Goal: Find specific page/section: Find specific page/section

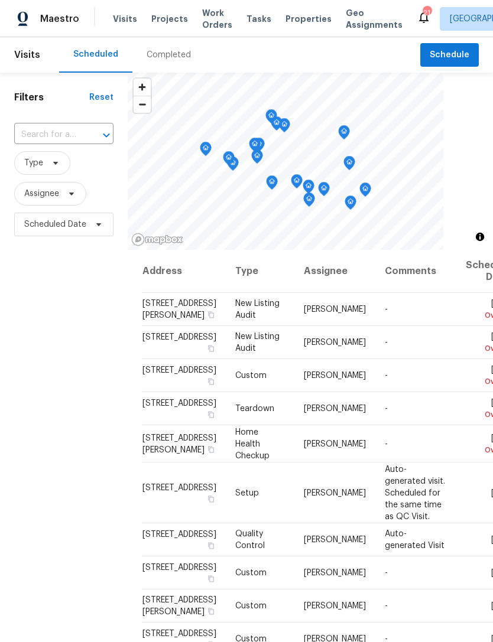
click at [49, 28] on div "Maestro" at bounding box center [39, 19] width 79 height 24
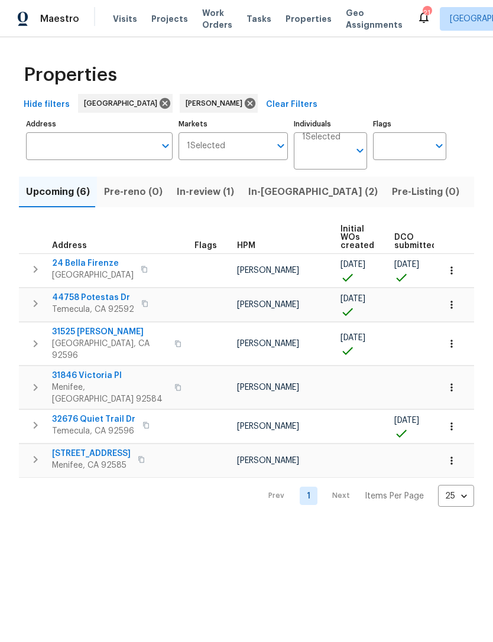
click at [196, 196] on span "In-review (1)" at bounding box center [205, 192] width 57 height 17
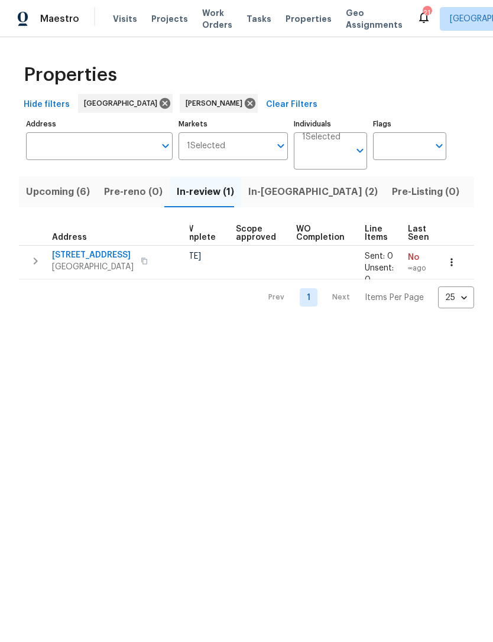
scroll to position [0, 230]
click at [359, 152] on icon "Open" at bounding box center [360, 151] width 6 height 4
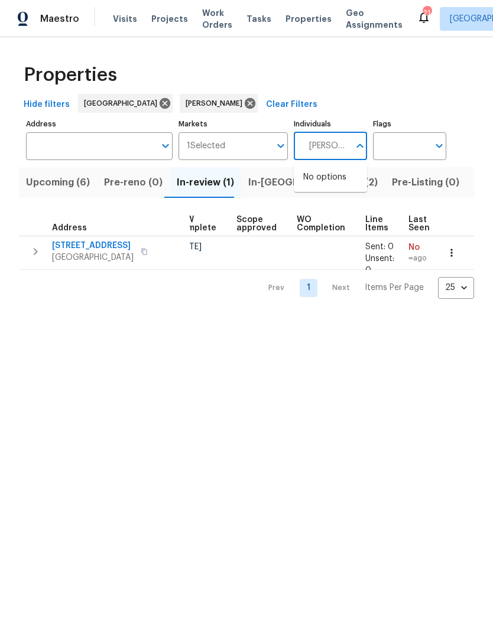
type input "Mike chavez"
click at [311, 185] on input "checkbox" at bounding box center [315, 183] width 25 height 25
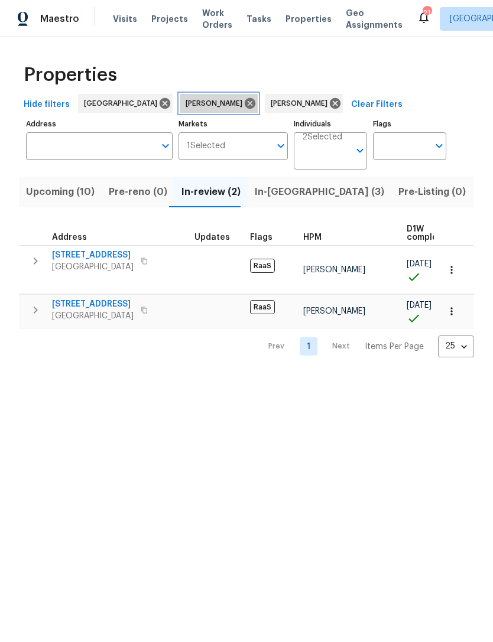
click at [245, 103] on icon at bounding box center [250, 103] width 11 height 11
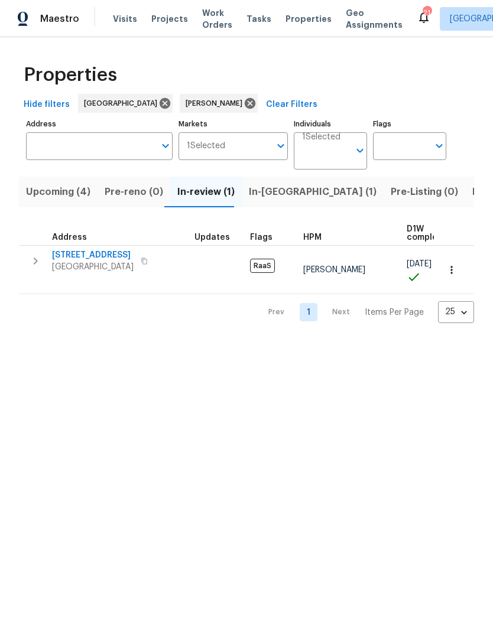
click at [52, 198] on span "Upcoming (4)" at bounding box center [58, 192] width 64 height 17
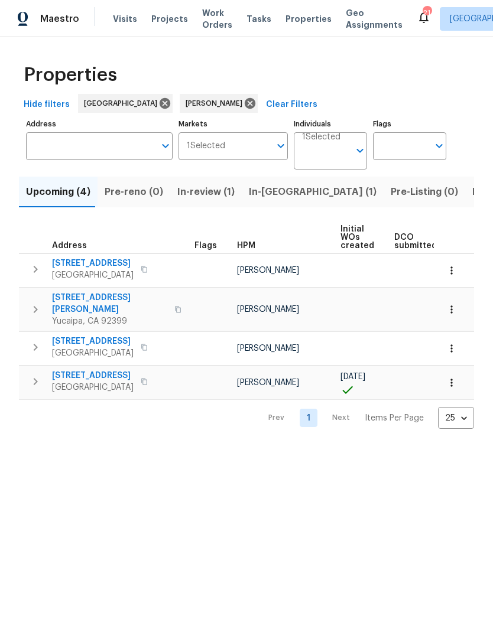
click at [207, 194] on span "In-review (1)" at bounding box center [205, 192] width 57 height 17
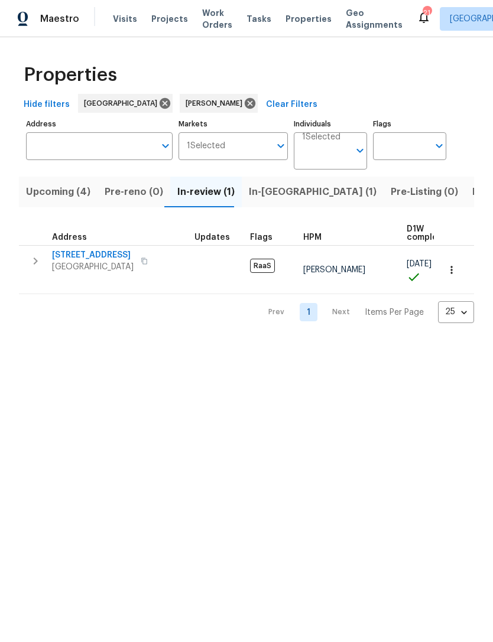
click at [75, 255] on span "15317 Athol St" at bounding box center [93, 255] width 82 height 12
click at [356, 148] on icon "Open" at bounding box center [360, 151] width 14 height 14
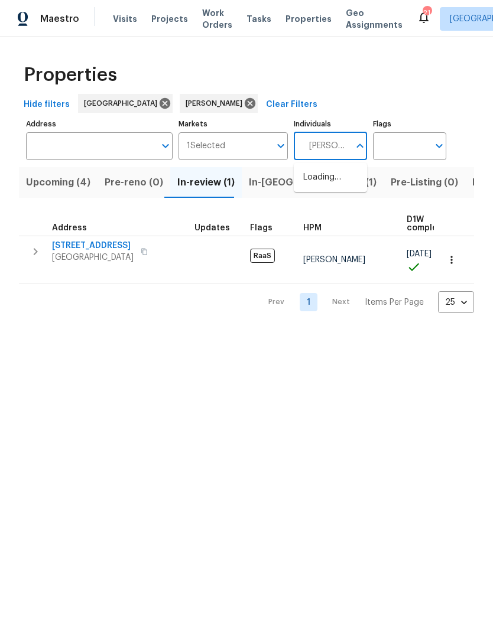
type input "Jeff gandy"
click at [313, 187] on input "checkbox" at bounding box center [315, 183] width 25 height 25
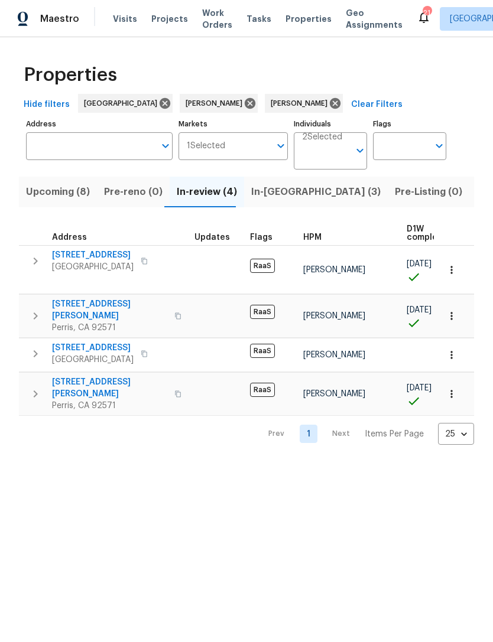
click at [47, 193] on span "Upcoming (8)" at bounding box center [58, 192] width 64 height 17
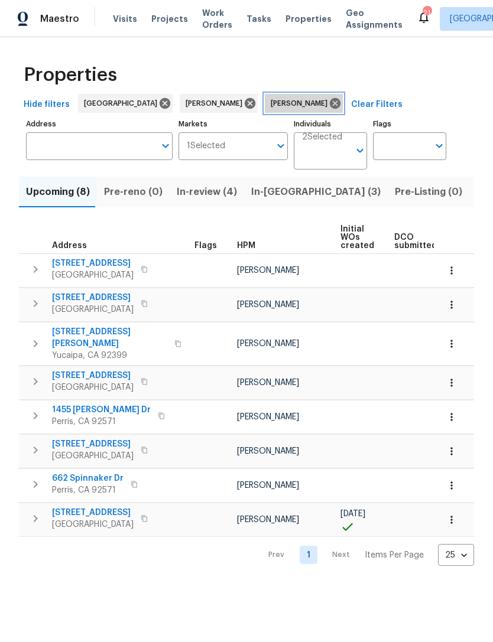
click at [328, 106] on icon at bounding box center [334, 103] width 13 height 13
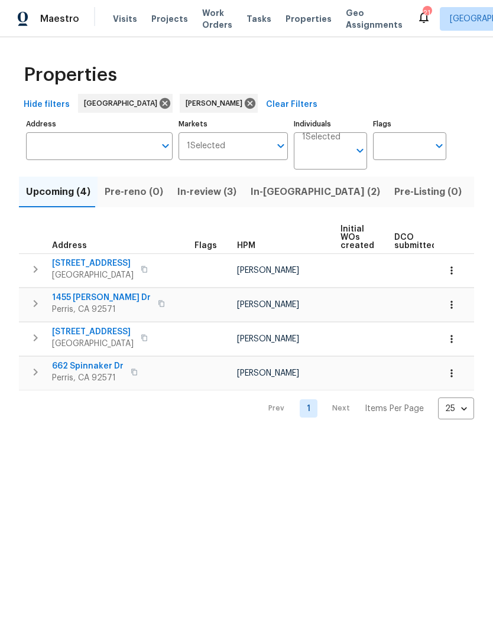
click at [245, 151] on input "Markets" at bounding box center [247, 146] width 45 height 28
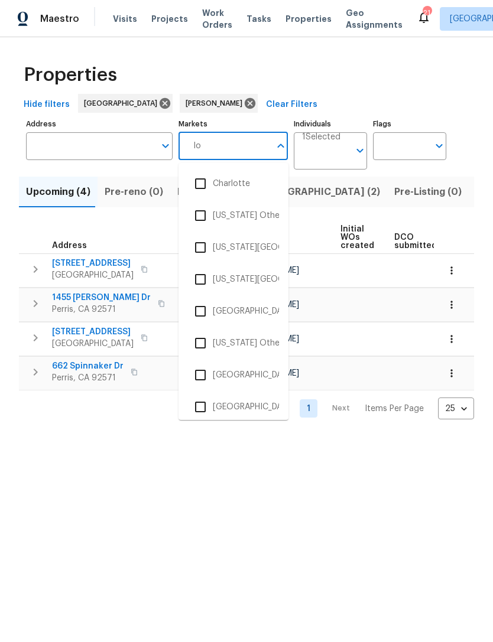
type input "los"
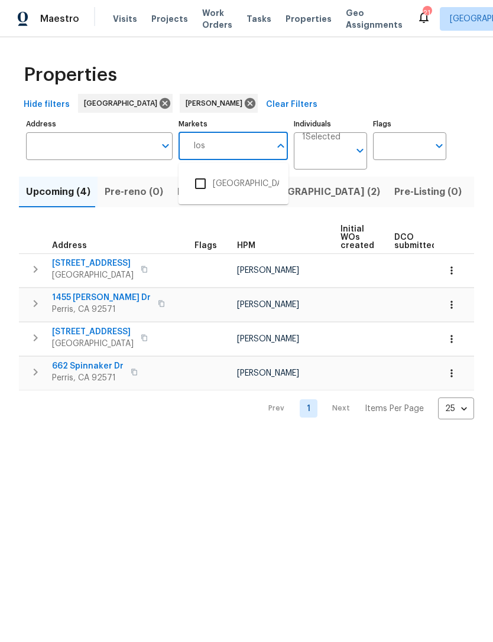
click at [204, 192] on input "checkbox" at bounding box center [200, 183] width 25 height 25
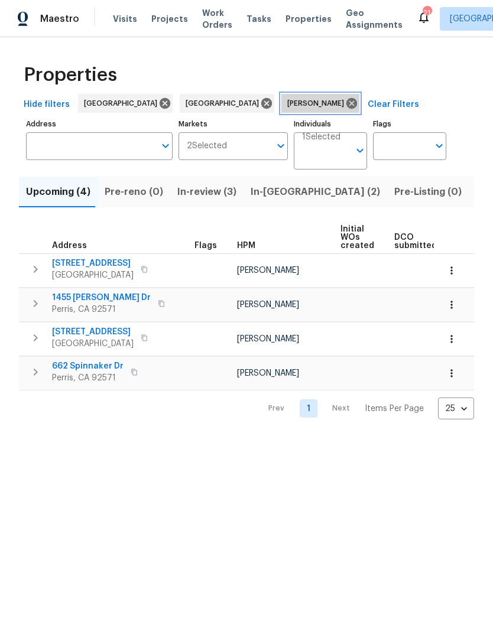
click at [346, 104] on icon at bounding box center [351, 103] width 11 height 11
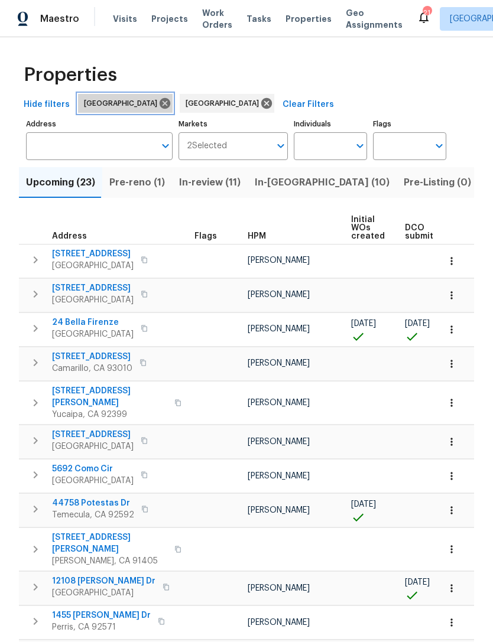
click at [160, 103] on icon at bounding box center [165, 103] width 11 height 11
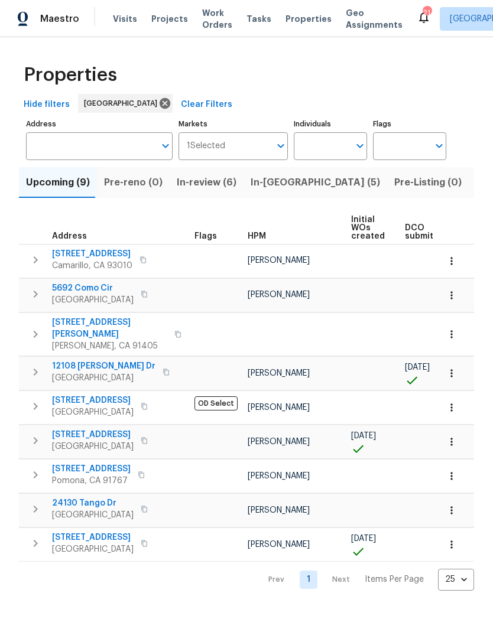
click at [311, 153] on input "Individuals" at bounding box center [322, 146] width 56 height 28
type input "frank"
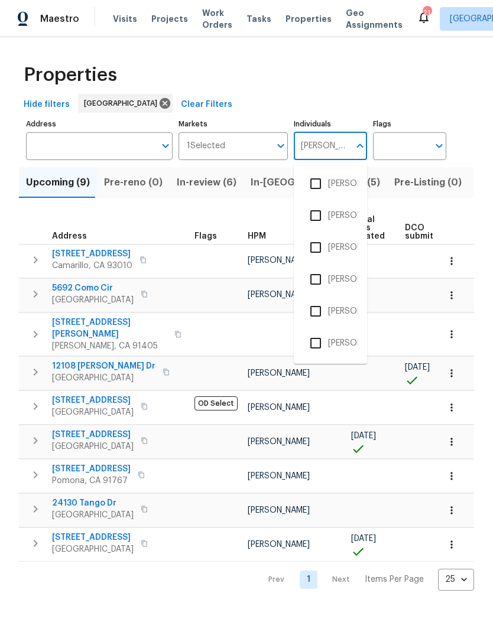
click at [318, 247] on input "checkbox" at bounding box center [315, 247] width 25 height 25
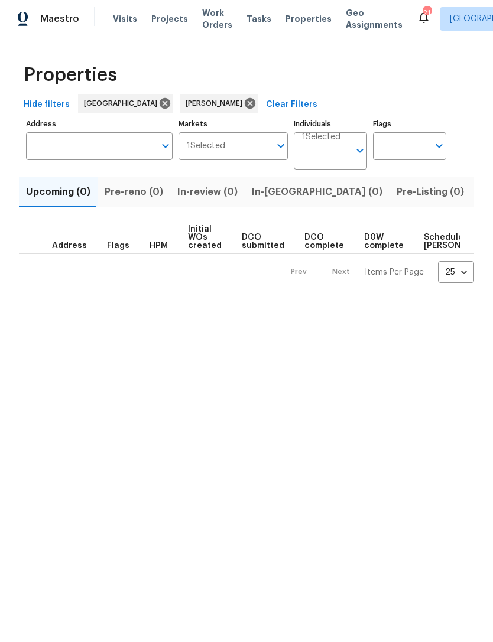
click at [199, 196] on span "In-review (0)" at bounding box center [207, 192] width 60 height 17
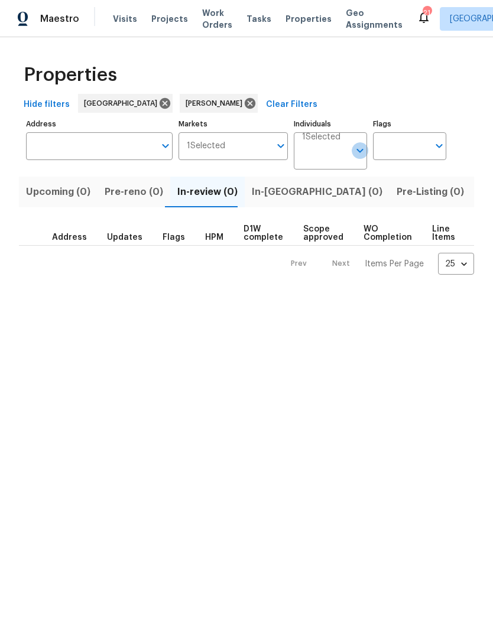
click at [355, 153] on icon "Open" at bounding box center [360, 151] width 14 height 14
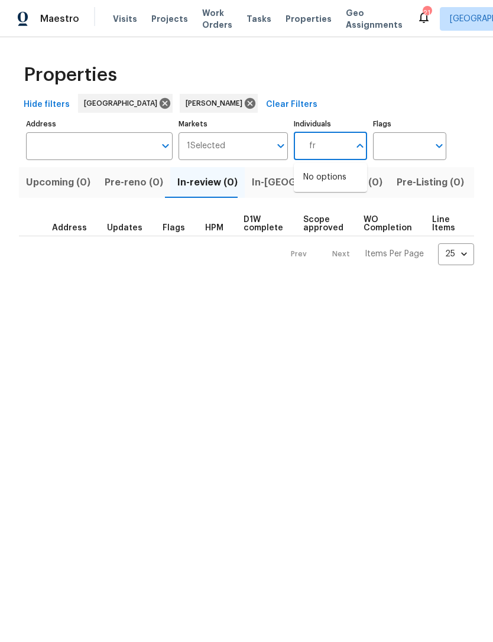
type input "f"
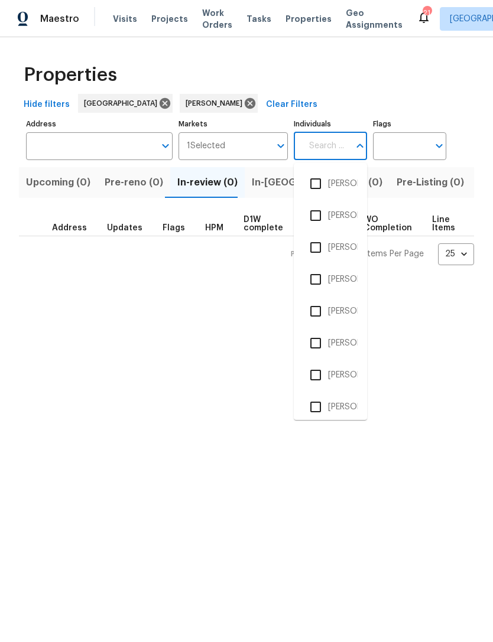
click at [216, 284] on html "Maestro Visits Projects Work Orders Tasks Properties Geo Assignments 21 Los Ang…" at bounding box center [246, 142] width 493 height 284
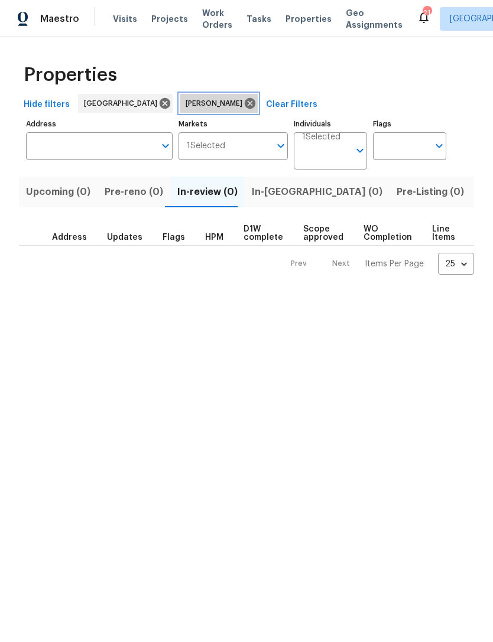
click at [243, 101] on icon at bounding box center [249, 103] width 13 height 13
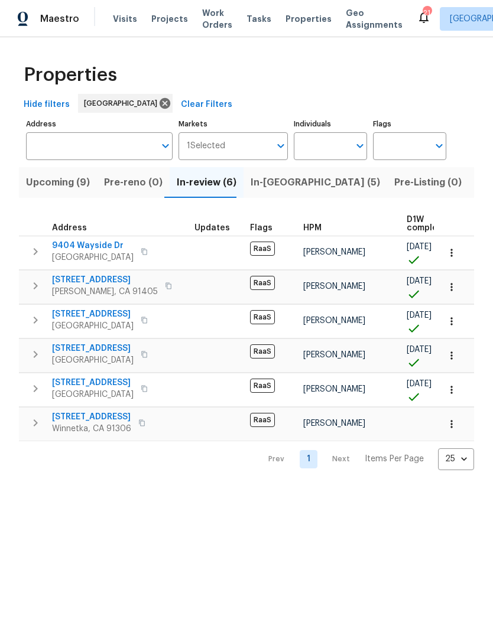
click at [31, 174] on button "Upcoming (9)" at bounding box center [58, 182] width 78 height 31
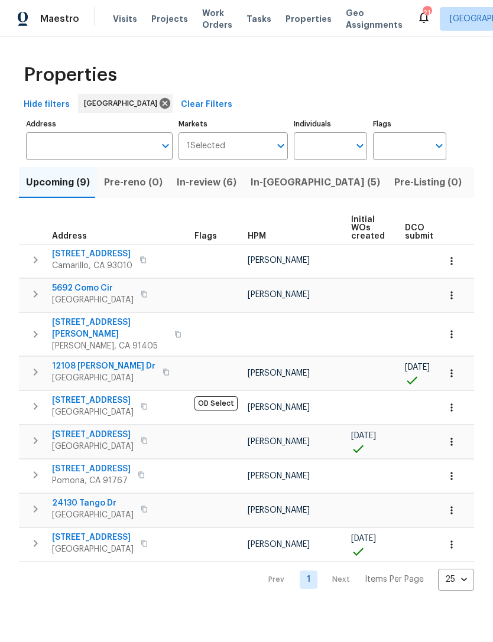
click at [271, 190] on span "In-reno (5)" at bounding box center [315, 182] width 129 height 17
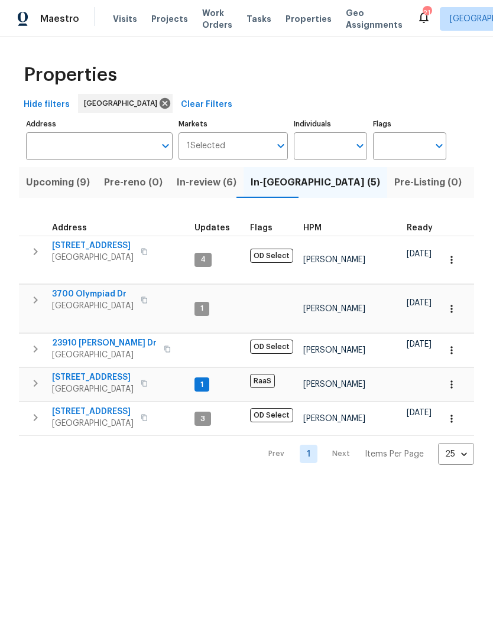
click at [69, 372] on span "16121 Filbert St" at bounding box center [93, 378] width 82 height 12
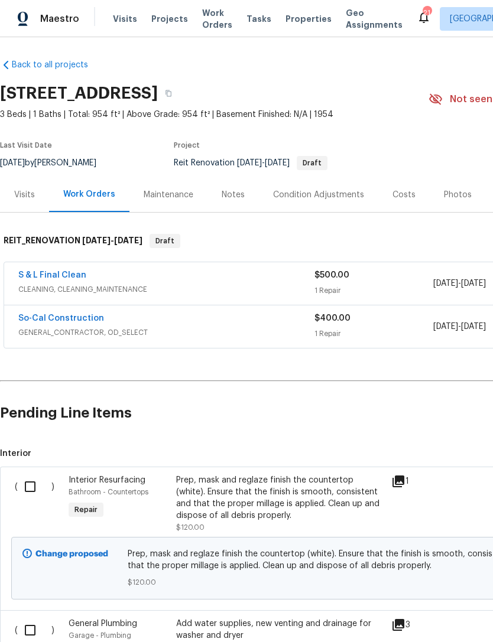
scroll to position [2, 0]
click at [78, 318] on link "So-Cal Construction" at bounding box center [61, 318] width 86 height 8
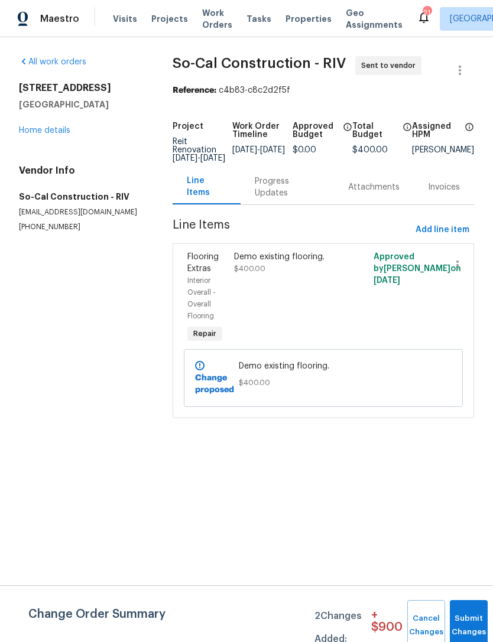
click at [45, 132] on link "Home details" at bounding box center [44, 130] width 51 height 8
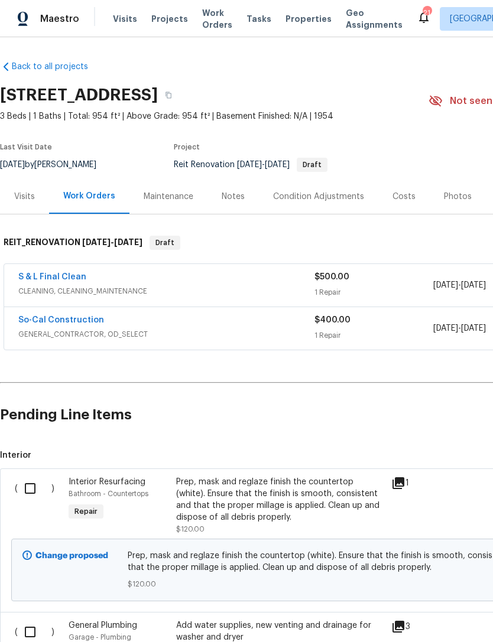
click at [401, 198] on div "Costs" at bounding box center [403, 197] width 23 height 12
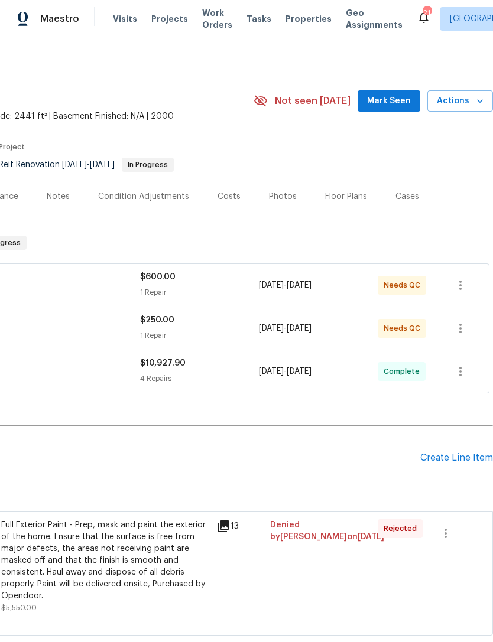
scroll to position [0, 175]
click at [223, 195] on div "Costs" at bounding box center [228, 197] width 23 height 12
